Goal: Task Accomplishment & Management: Use online tool/utility

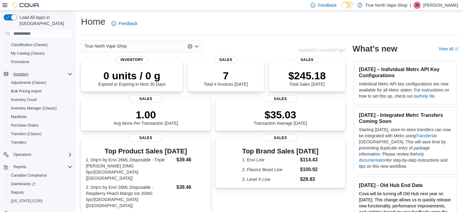
scroll to position [52, 0]
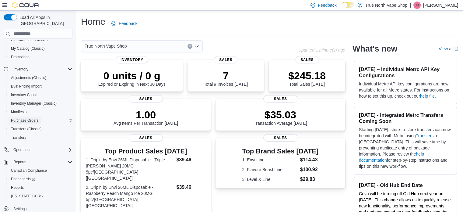
click at [29, 118] on span "Purchase Orders" at bounding box center [25, 120] width 28 height 5
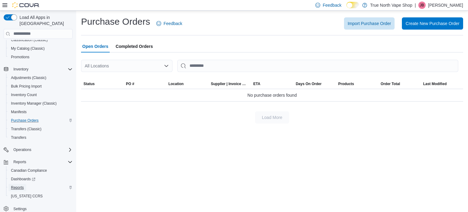
click at [17, 185] on span "Reports" at bounding box center [17, 187] width 13 height 5
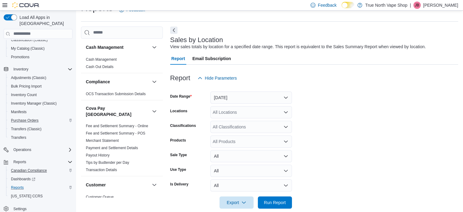
scroll to position [14, 0]
click at [251, 101] on button "Yesterday" at bounding box center [252, 97] width 82 height 12
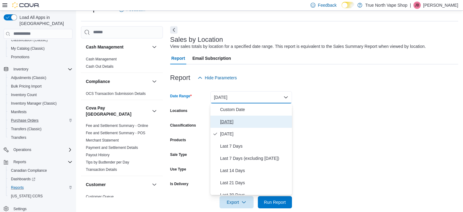
click at [222, 122] on span "[DATE]" at bounding box center [254, 121] width 69 height 7
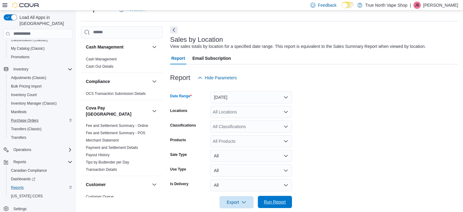
click at [274, 200] on span "Run Report" at bounding box center [275, 202] width 22 height 6
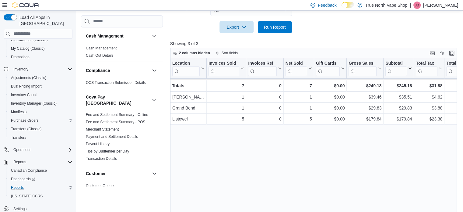
scroll to position [199, 0]
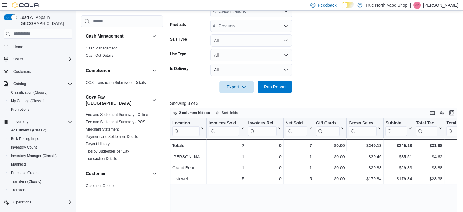
scroll to position [166, 0]
